Goal: Entertainment & Leisure: Consume media (video, audio)

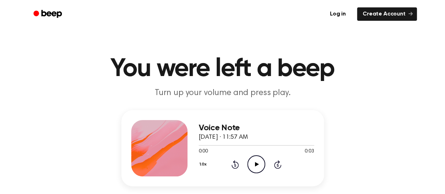
click at [250, 160] on icon "Play Audio" at bounding box center [256, 164] width 18 height 18
click at [251, 166] on icon "Play Audio" at bounding box center [256, 164] width 18 height 18
click at [250, 156] on icon "Play Audio" at bounding box center [256, 164] width 18 height 18
click at [257, 166] on icon "Play Audio" at bounding box center [256, 164] width 18 height 18
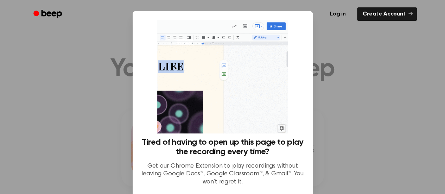
click at [337, 59] on div at bounding box center [222, 97] width 445 height 194
click at [91, 122] on div at bounding box center [222, 97] width 445 height 194
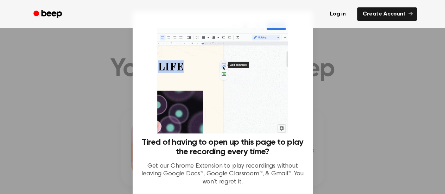
scroll to position [36, 0]
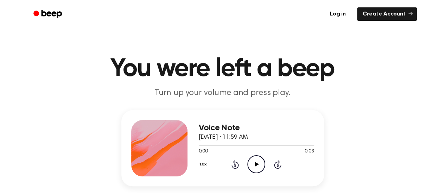
click at [257, 160] on icon "Play Audio" at bounding box center [256, 164] width 18 height 18
click at [256, 165] on icon at bounding box center [257, 164] width 4 height 5
click at [258, 158] on icon "Play Audio" at bounding box center [256, 164] width 18 height 18
click at [257, 160] on icon "Play Audio" at bounding box center [256, 164] width 18 height 18
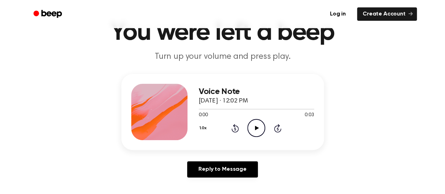
click at [254, 127] on icon "Play Audio" at bounding box center [256, 128] width 18 height 18
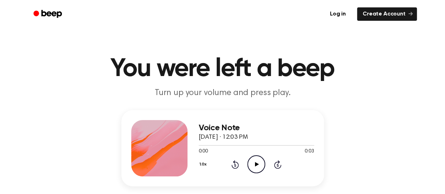
click at [252, 166] on icon "Play Audio" at bounding box center [256, 164] width 18 height 18
click at [257, 170] on icon "Play Audio" at bounding box center [256, 164] width 18 height 18
click at [260, 164] on icon "Play Audio" at bounding box center [256, 164] width 18 height 18
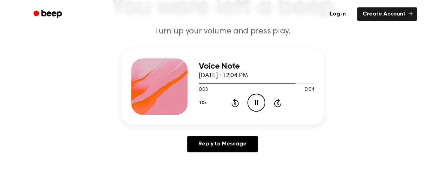
scroll to position [62, 0]
